Goal: Task Accomplishment & Management: Use online tool/utility

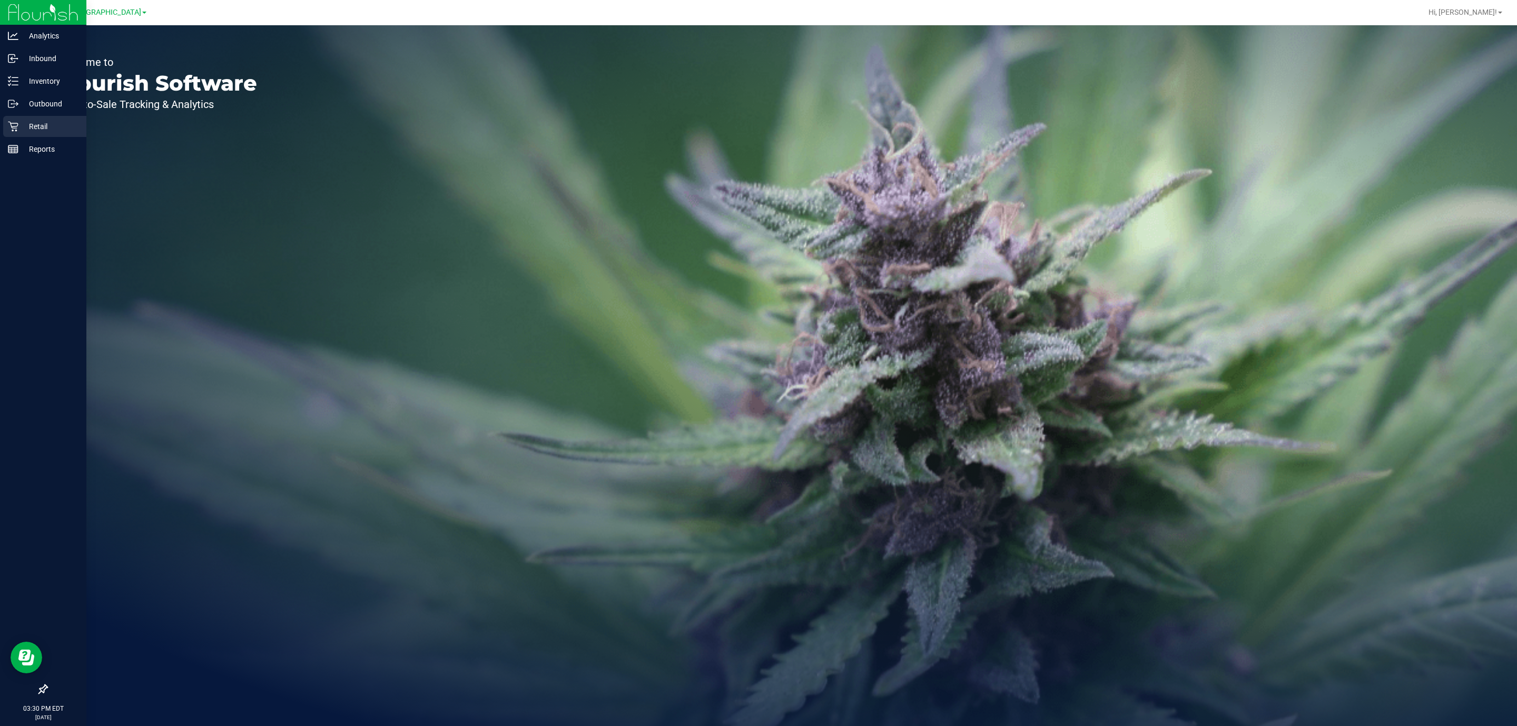
click at [40, 117] on div "Retail" at bounding box center [44, 126] width 83 height 21
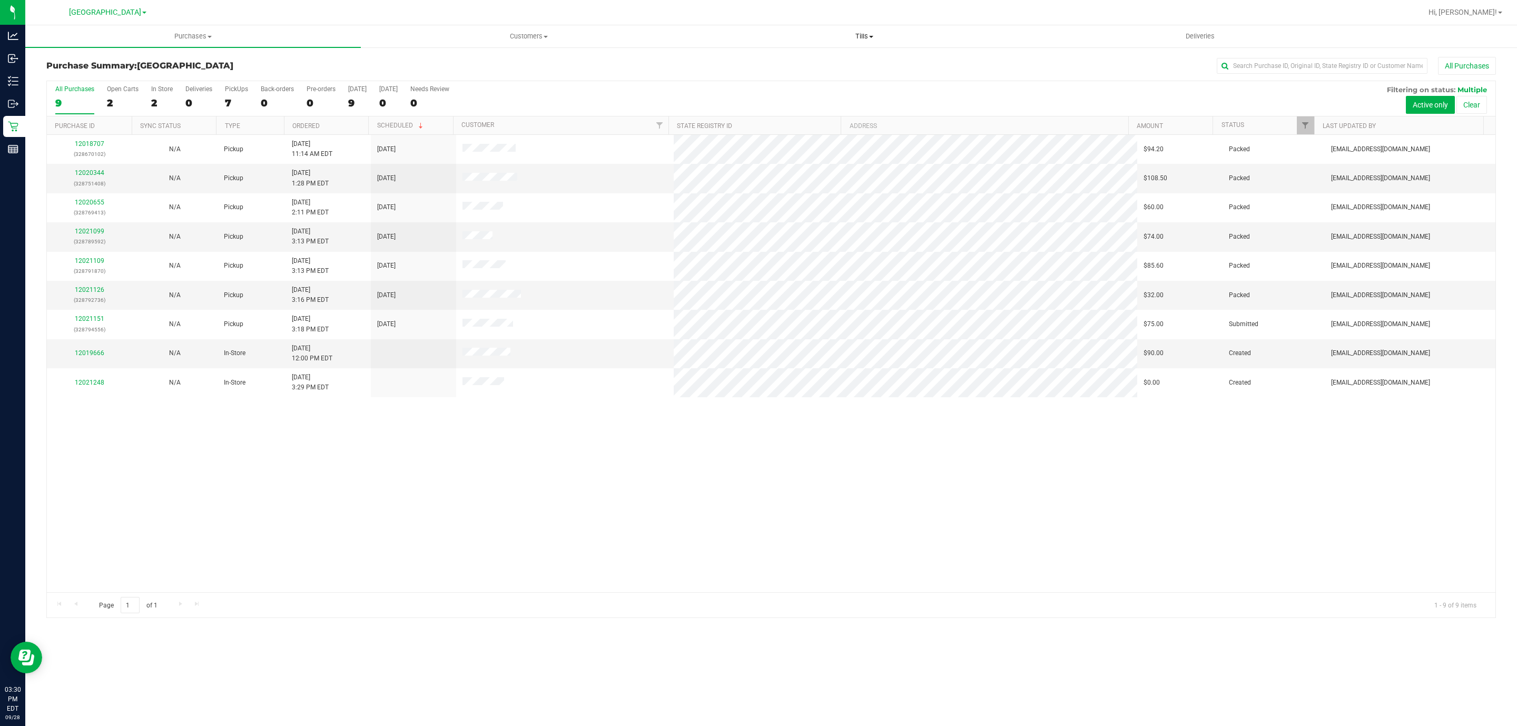
click at [866, 35] on span "Tills" at bounding box center [864, 36] width 334 height 9
click at [806, 67] on li "Manage tills" at bounding box center [864, 63] width 336 height 13
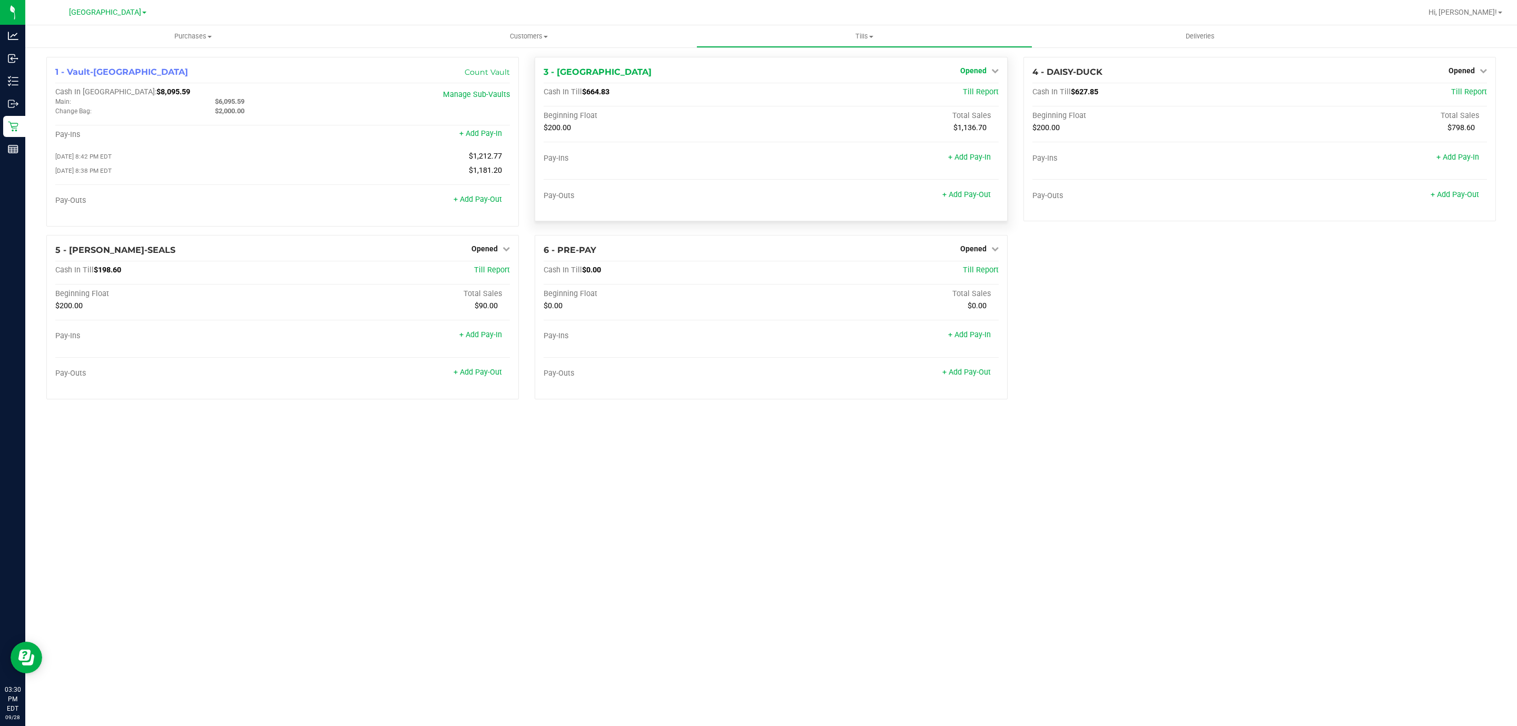
click at [970, 67] on span "Opened" at bounding box center [973, 70] width 26 height 8
click at [958, 91] on div "Close Till" at bounding box center [974, 92] width 78 height 13
click at [964, 90] on link "Close Till" at bounding box center [974, 92] width 28 height 8
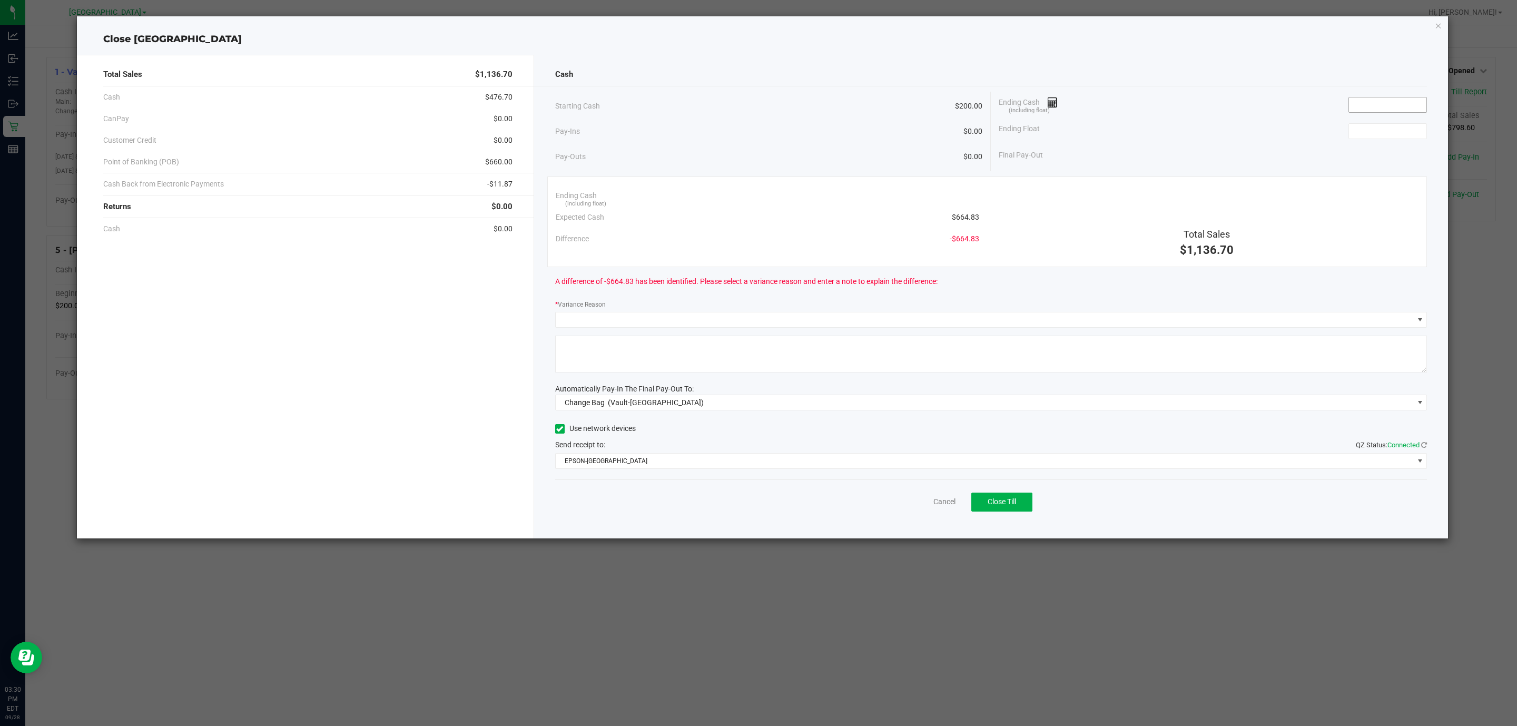
click at [1378, 105] on input at bounding box center [1387, 104] width 77 height 15
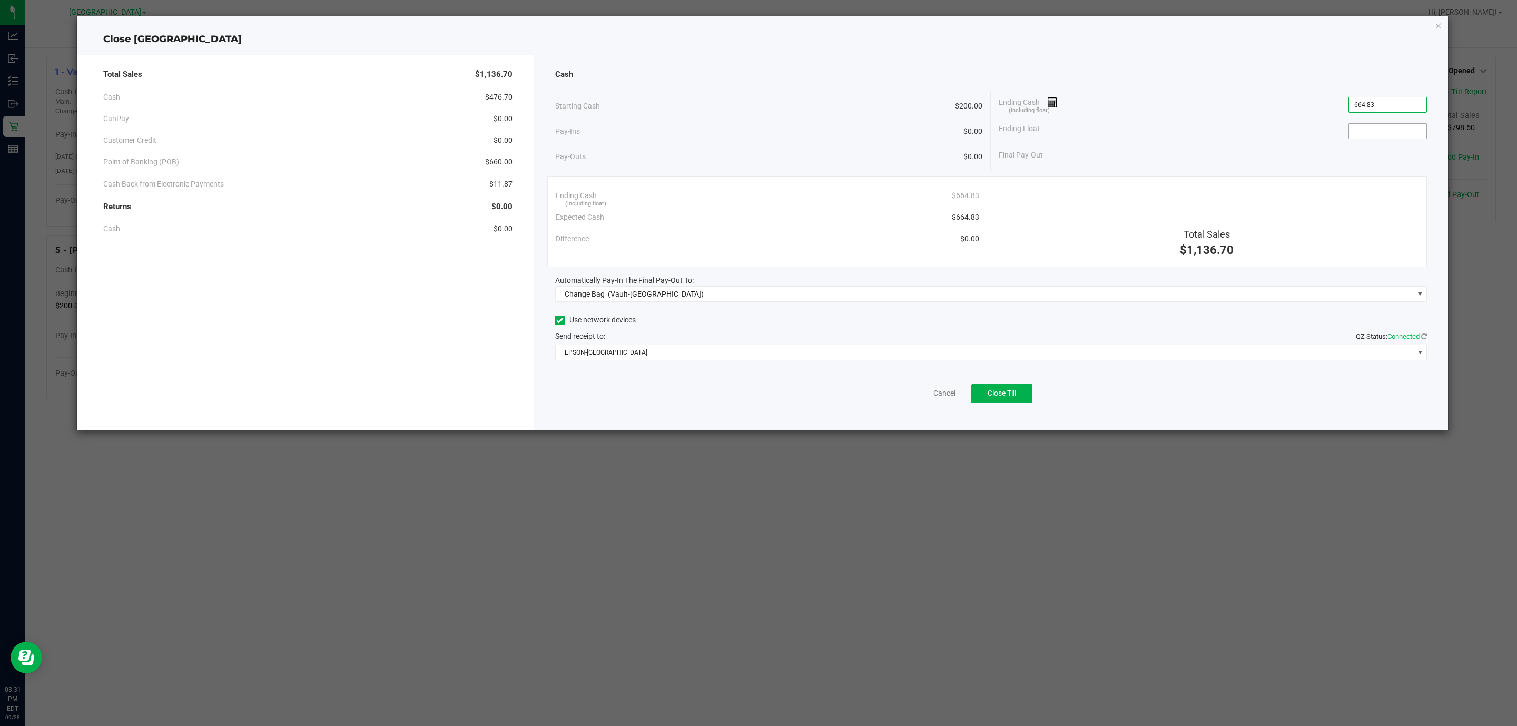
type input "$664.83"
click at [1394, 133] on input at bounding box center [1387, 131] width 77 height 15
type input "$200.00"
click at [609, 292] on span "(Vault-[GEOGRAPHIC_DATA])" at bounding box center [656, 294] width 96 height 8
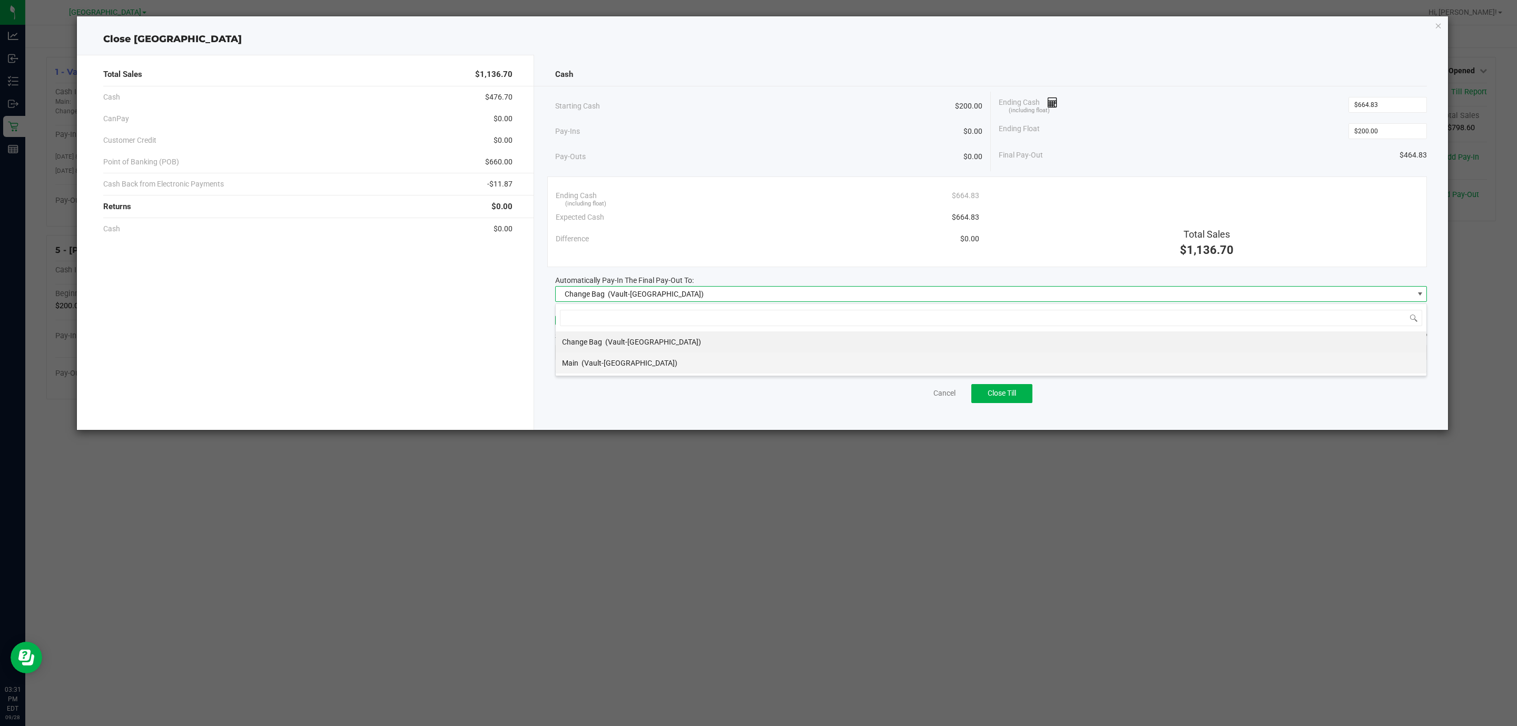
click at [580, 366] on div "Main (Vault-[GEOGRAPHIC_DATA])" at bounding box center [619, 362] width 115 height 19
click at [622, 354] on span "EPSON-[GEOGRAPHIC_DATA]" at bounding box center [985, 352] width 858 height 15
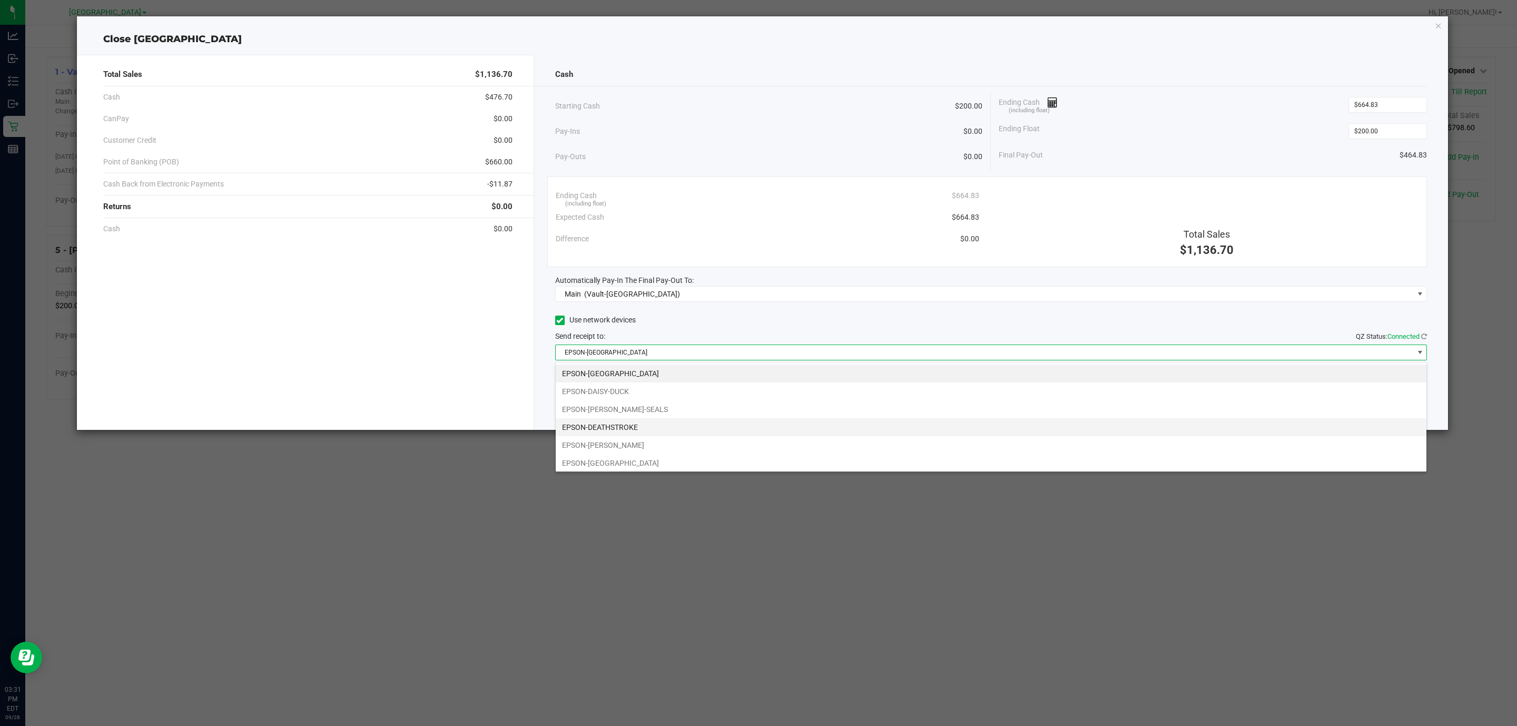
click at [615, 429] on li "EPSON-DEATHSTROKE" at bounding box center [991, 427] width 871 height 18
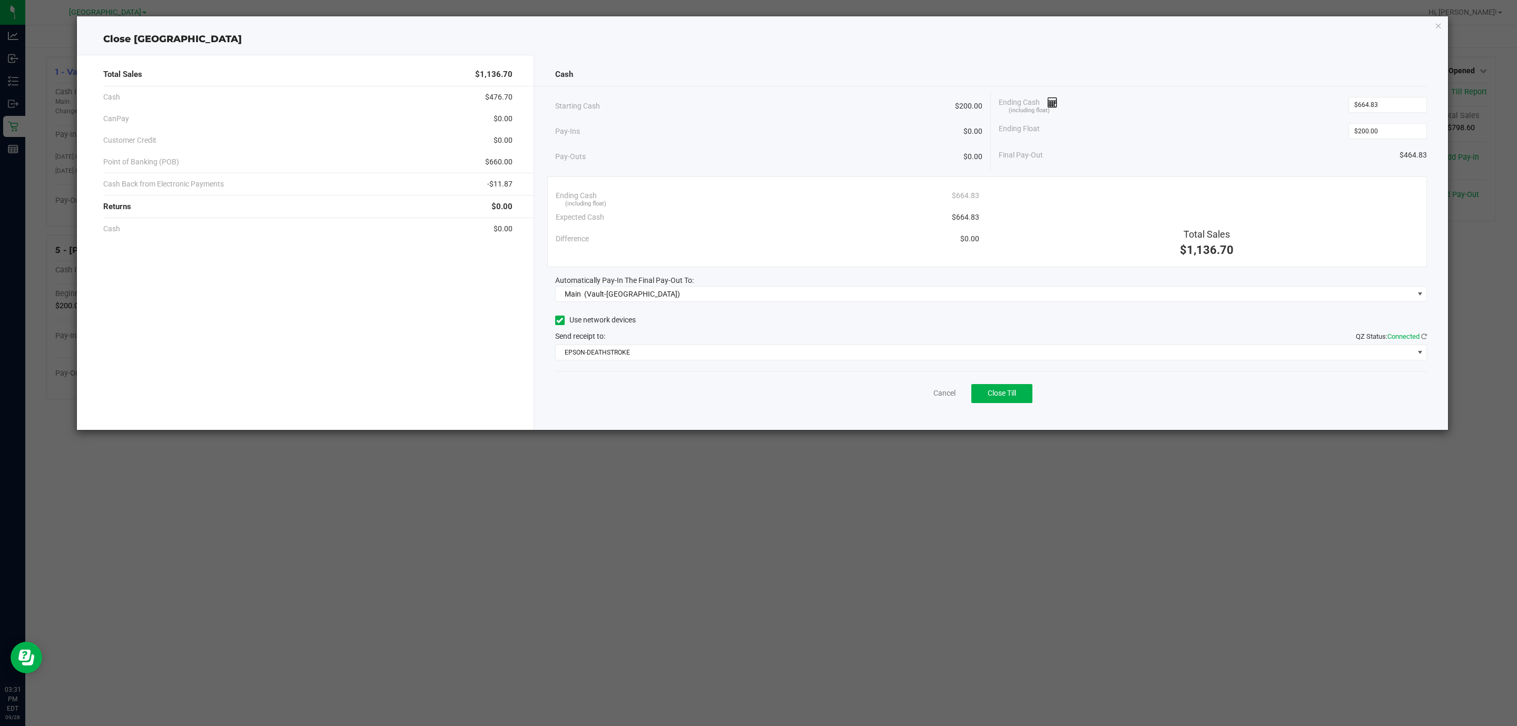
click at [707, 74] on div "Cash" at bounding box center [991, 74] width 872 height 23
click at [986, 397] on button "Close Till" at bounding box center [1001, 393] width 61 height 19
click at [1437, 31] on icon "button" at bounding box center [1438, 25] width 7 height 13
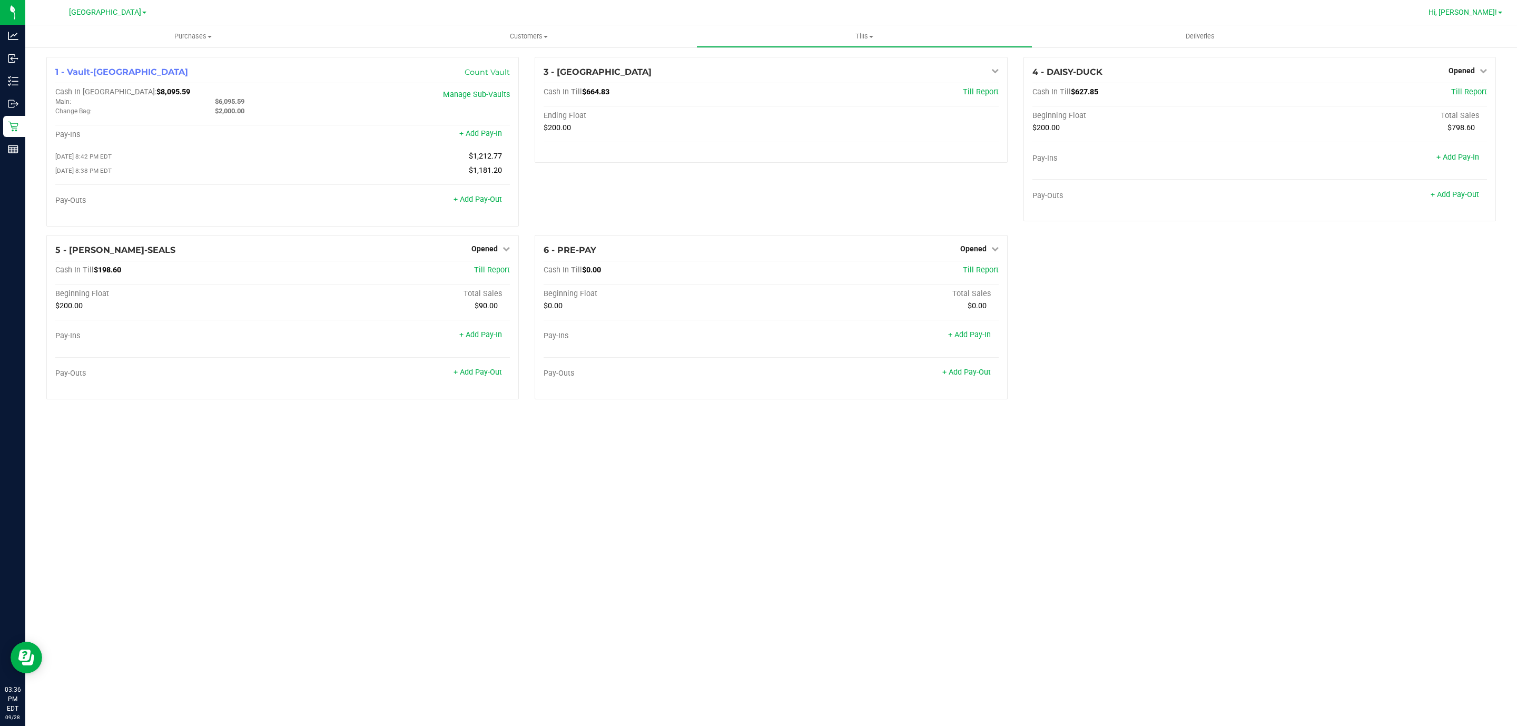
click at [1500, 13] on span at bounding box center [1500, 13] width 4 height 2
click at [1464, 90] on span "Sign Out" at bounding box center [1462, 93] width 31 height 11
